Goal: Information Seeking & Learning: Learn about a topic

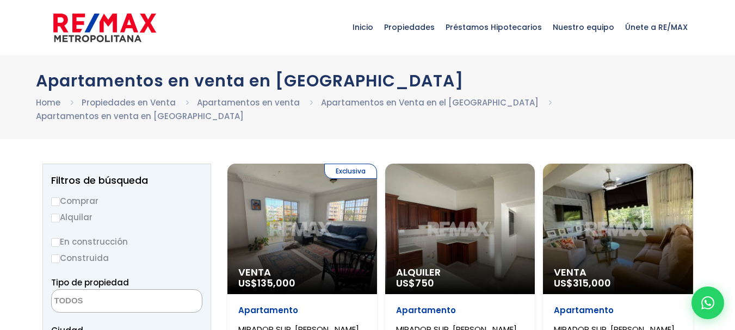
select select
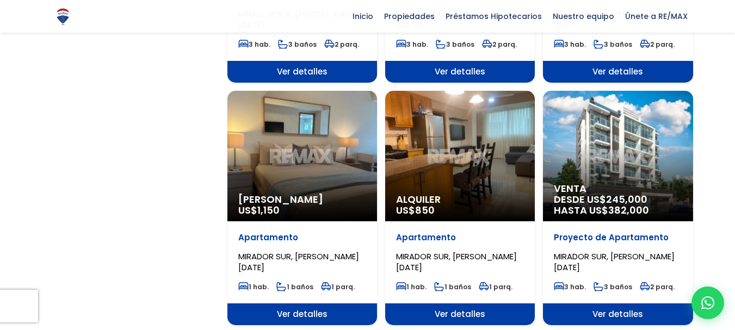
scroll to position [1049, 0]
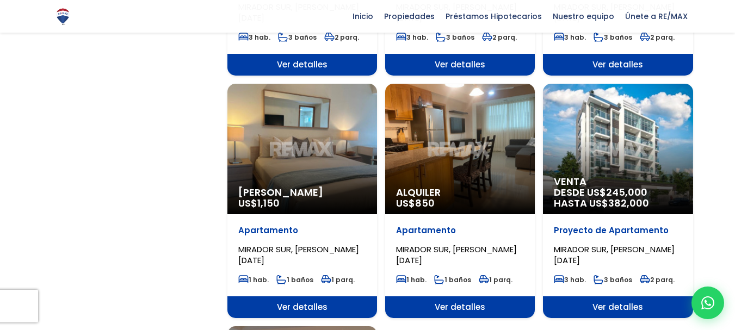
click at [468, 158] on div "Alquiler US$ 850" at bounding box center [460, 149] width 150 height 130
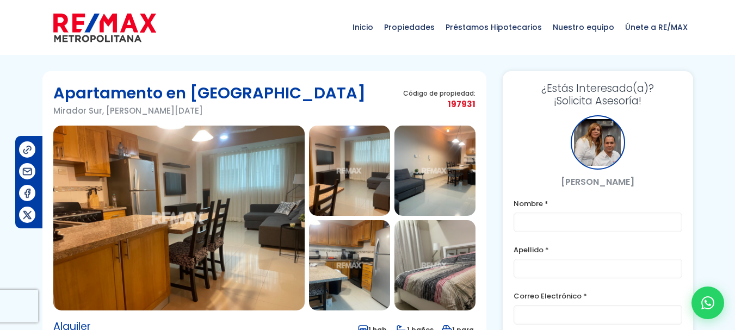
click at [207, 235] on img at bounding box center [178, 218] width 251 height 185
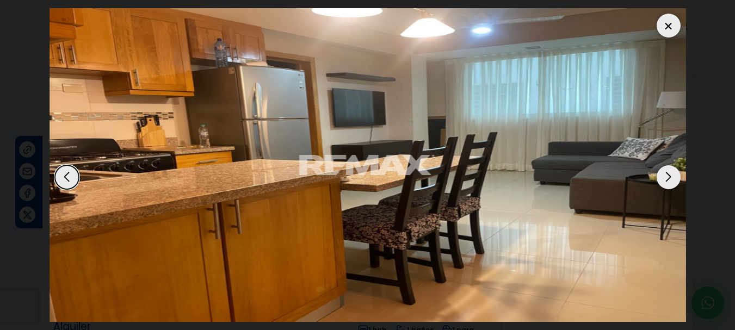
click at [663, 176] on div "Next slide" at bounding box center [668, 177] width 24 height 24
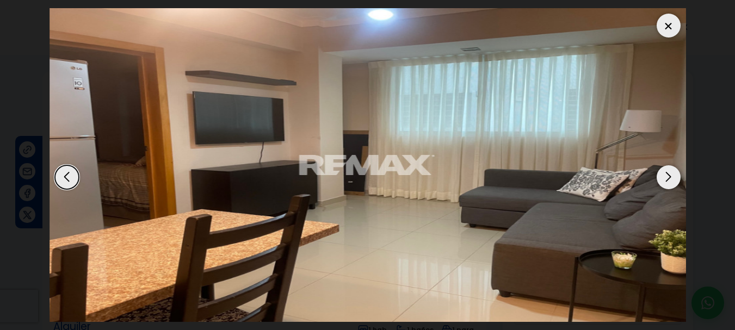
click at [663, 176] on div "Next slide" at bounding box center [668, 177] width 24 height 24
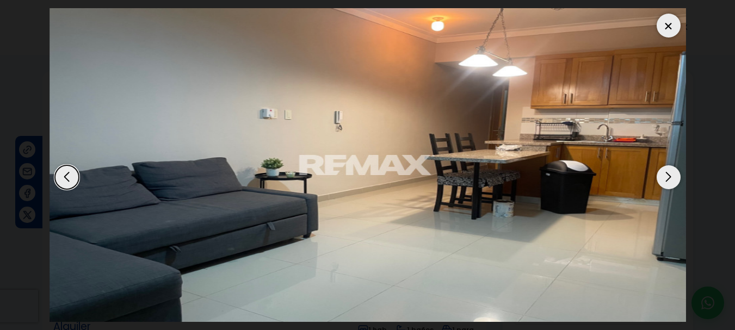
click at [663, 176] on div "Next slide" at bounding box center [668, 177] width 24 height 24
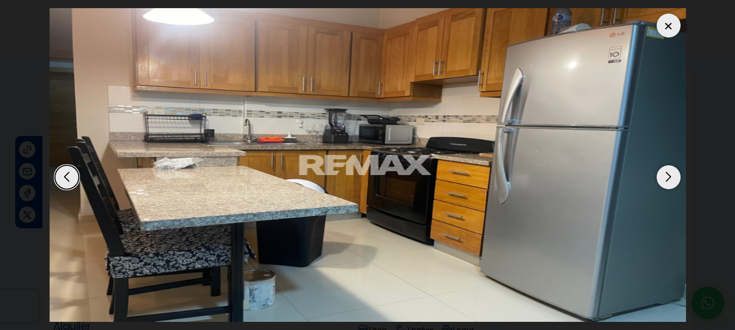
click at [663, 176] on div "Next slide" at bounding box center [668, 177] width 24 height 24
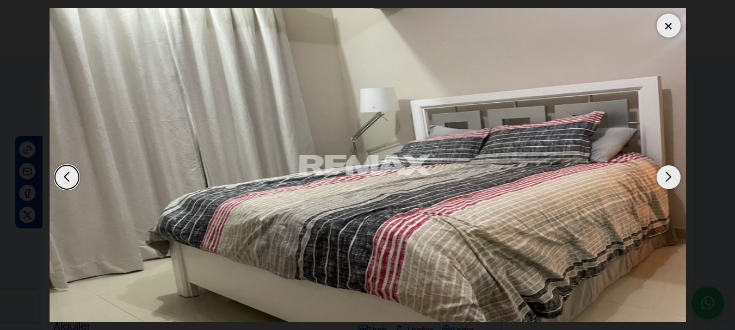
click at [663, 176] on div "Next slide" at bounding box center [668, 177] width 24 height 24
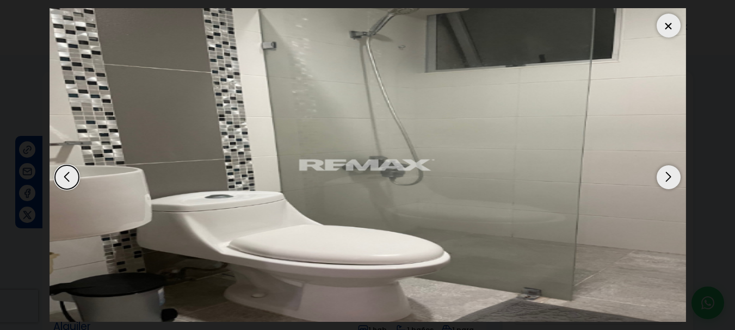
click at [663, 176] on div "Next slide" at bounding box center [668, 177] width 24 height 24
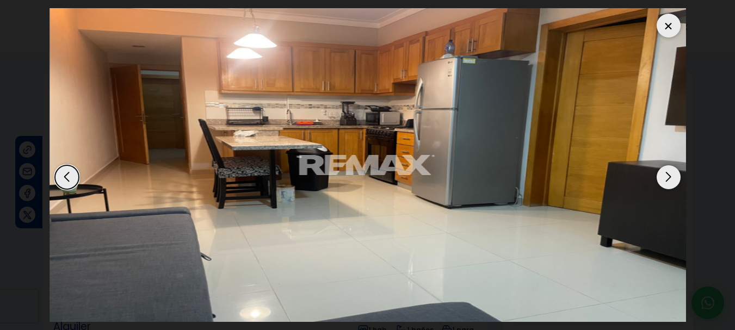
click at [667, 28] on div at bounding box center [668, 26] width 24 height 24
